Goal: Transaction & Acquisition: Purchase product/service

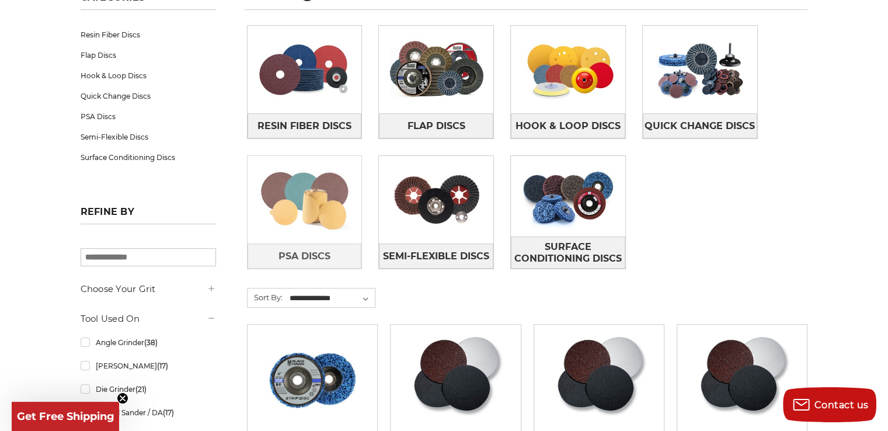
scroll to position [117, 0]
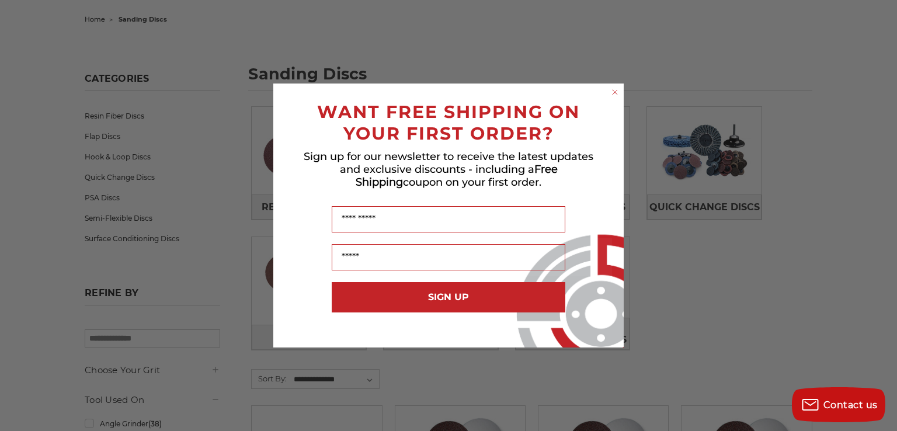
click at [617, 92] on circle "Close dialog" at bounding box center [615, 92] width 11 height 11
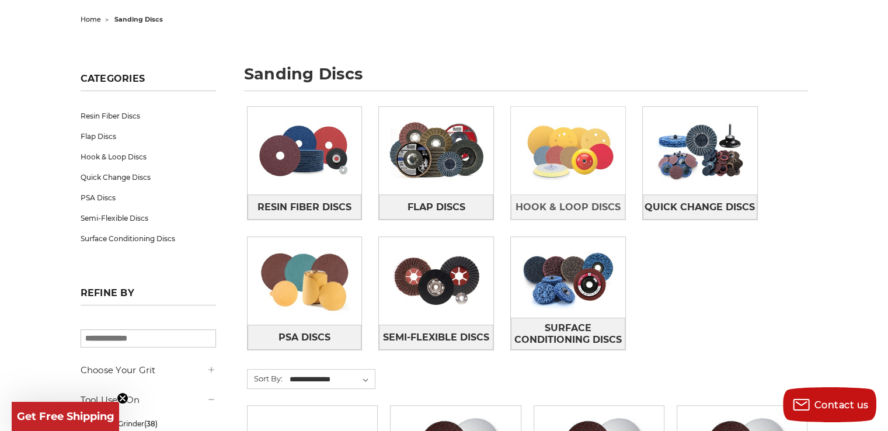
click at [614, 155] on img at bounding box center [568, 150] width 114 height 81
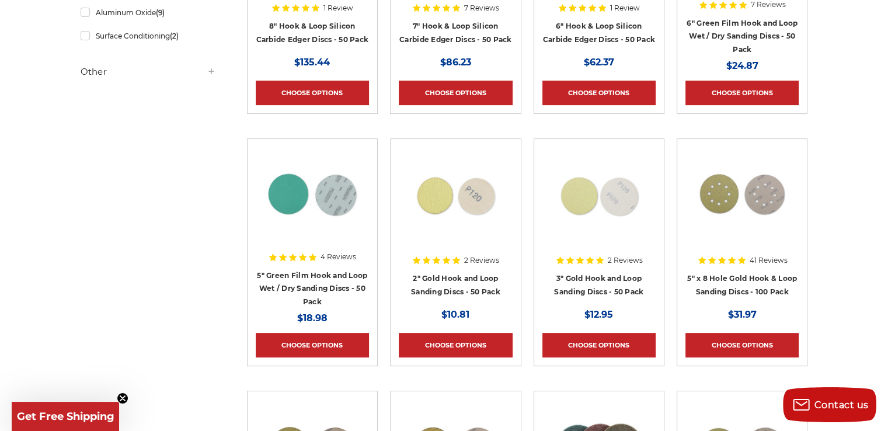
scroll to position [584, 0]
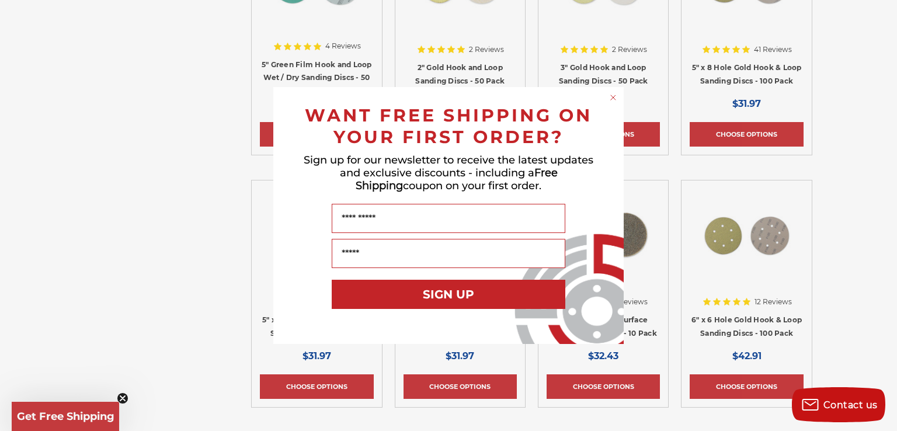
click at [614, 96] on circle "Close dialog" at bounding box center [613, 97] width 11 height 11
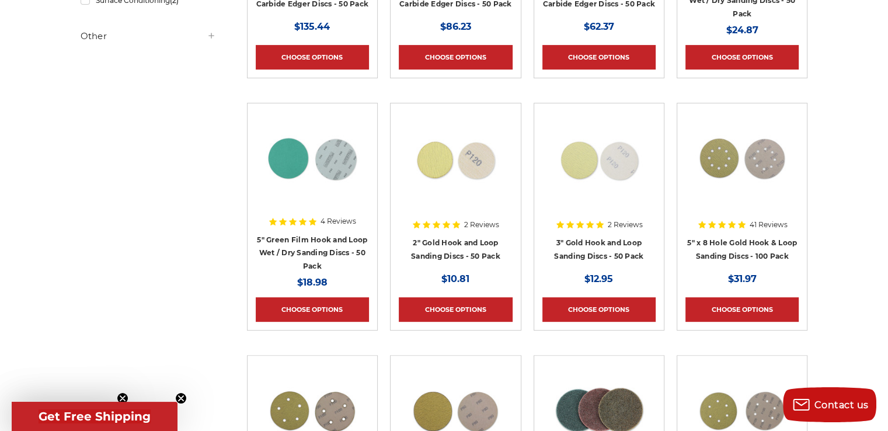
scroll to position [409, 0]
click at [756, 155] on img at bounding box center [741, 158] width 93 height 93
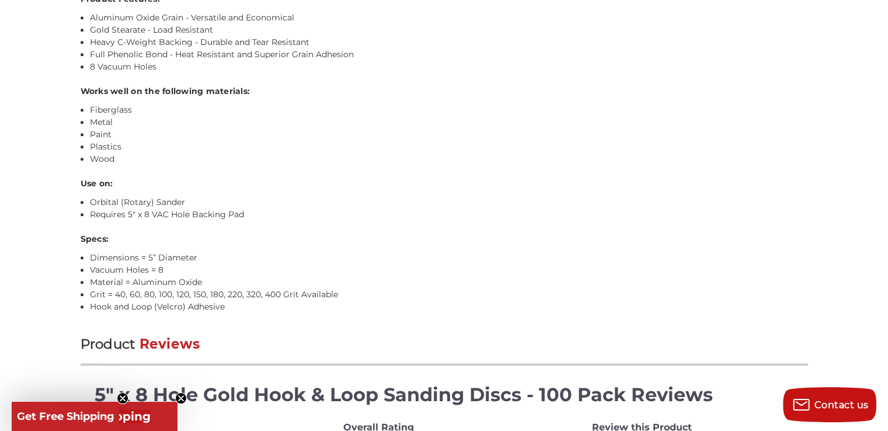
scroll to position [1118, 0]
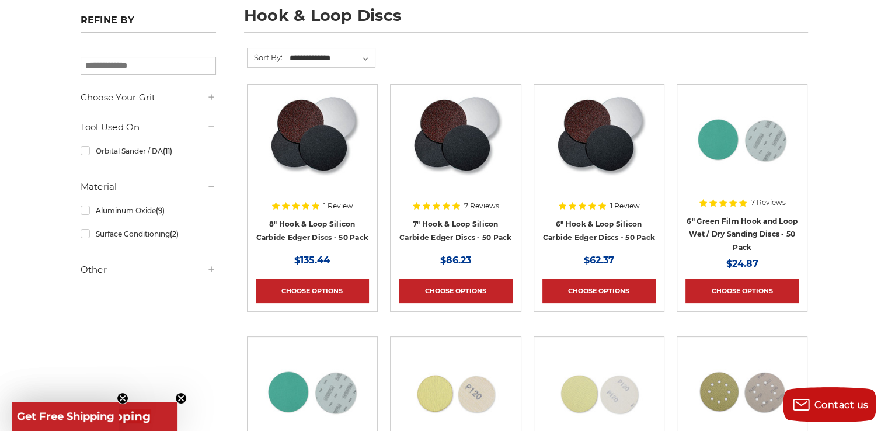
scroll to position [350, 0]
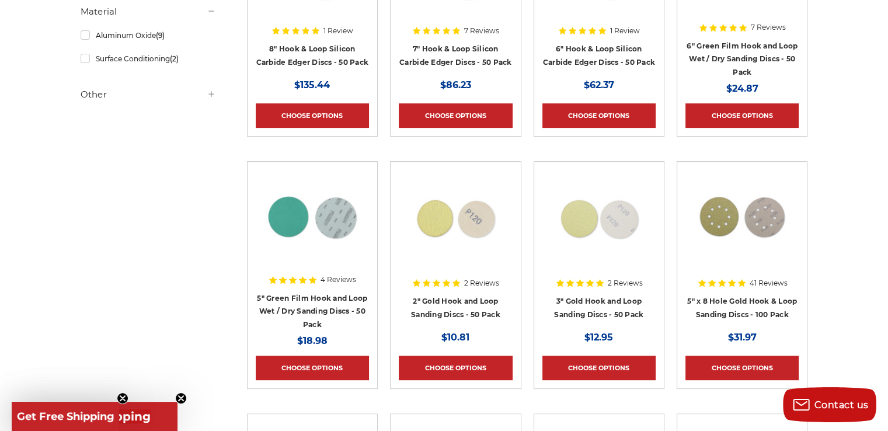
click at [311, 215] on img at bounding box center [312, 216] width 93 height 93
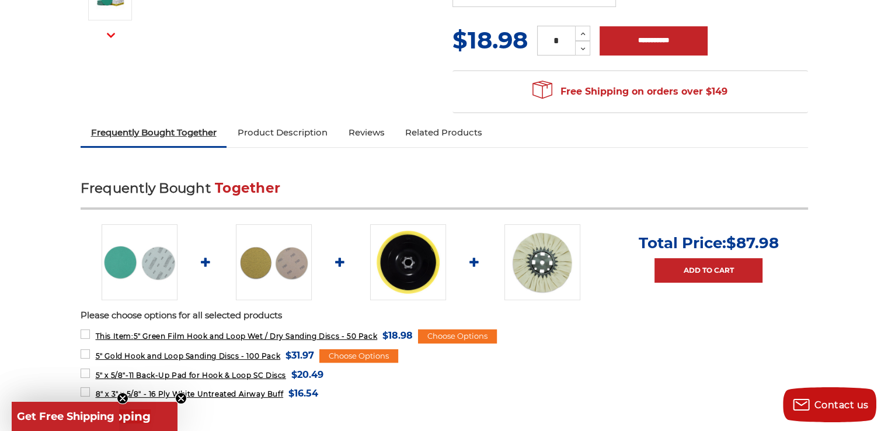
scroll to position [142, 0]
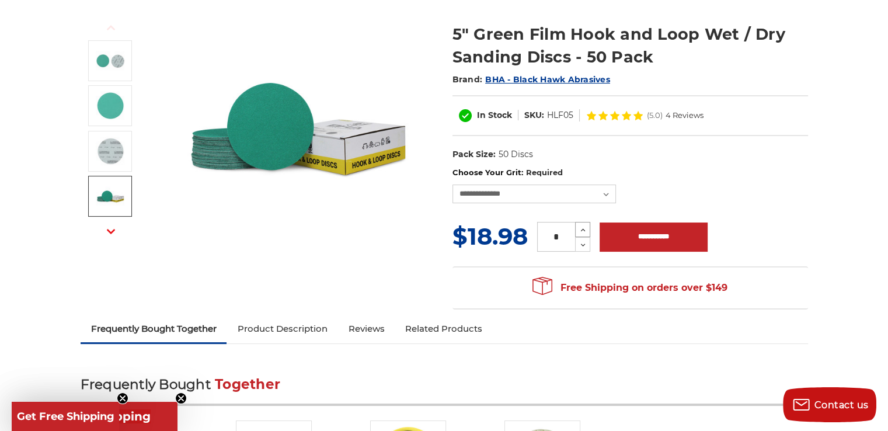
click at [586, 227] on icon at bounding box center [583, 230] width 9 height 11
click at [584, 229] on icon at bounding box center [583, 230] width 9 height 11
type input "*"
click at [655, 236] on input "**********" at bounding box center [654, 236] width 108 height 29
